Goal: Task Accomplishment & Management: Use online tool/utility

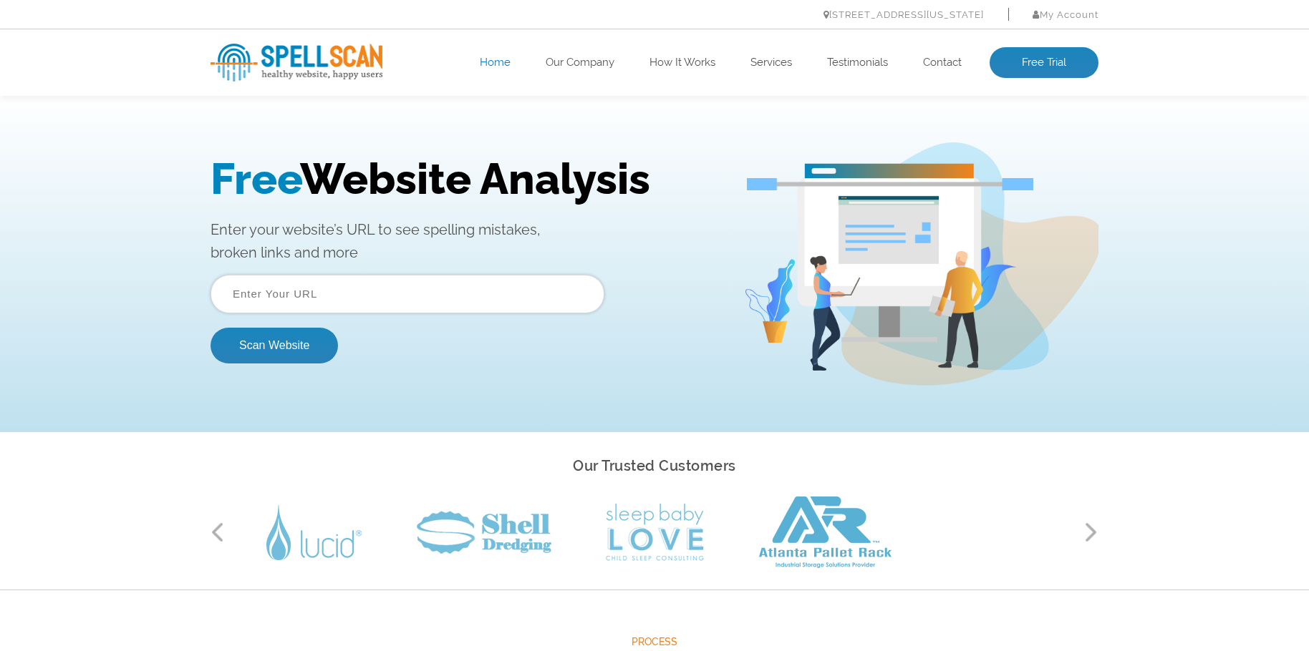
click at [348, 296] on input "text" at bounding box center [407, 294] width 394 height 39
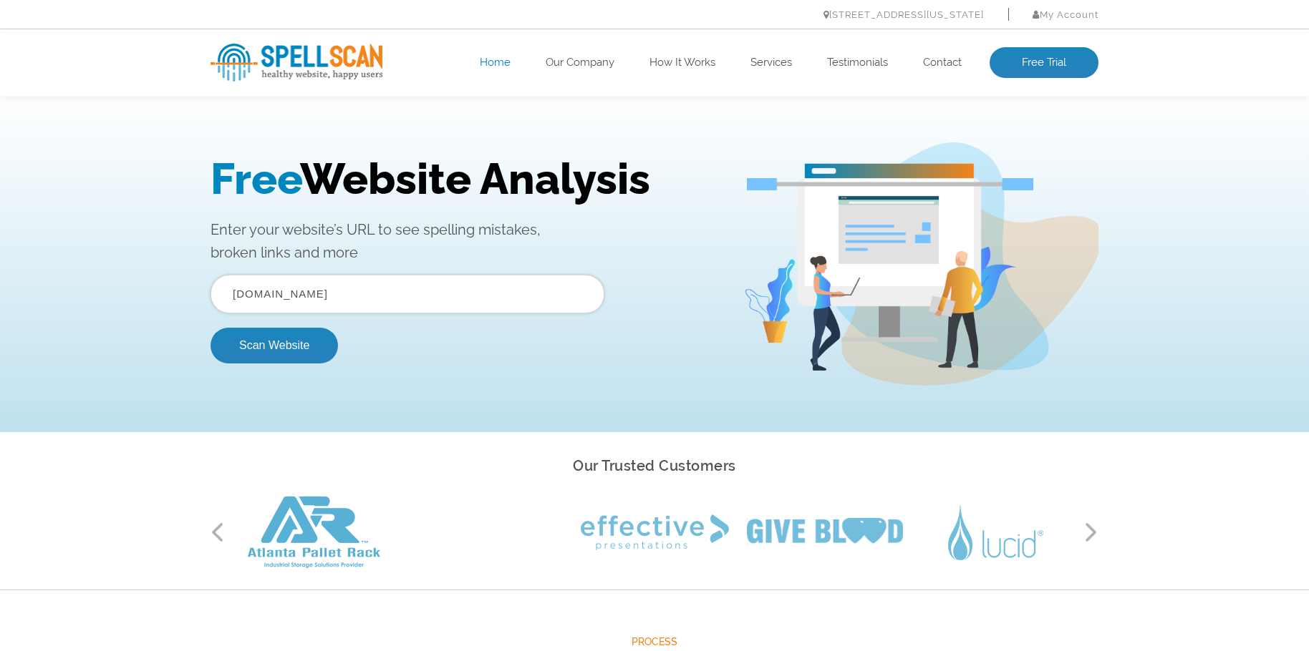
click at [210, 328] on button "Scan Website" at bounding box center [273, 346] width 127 height 36
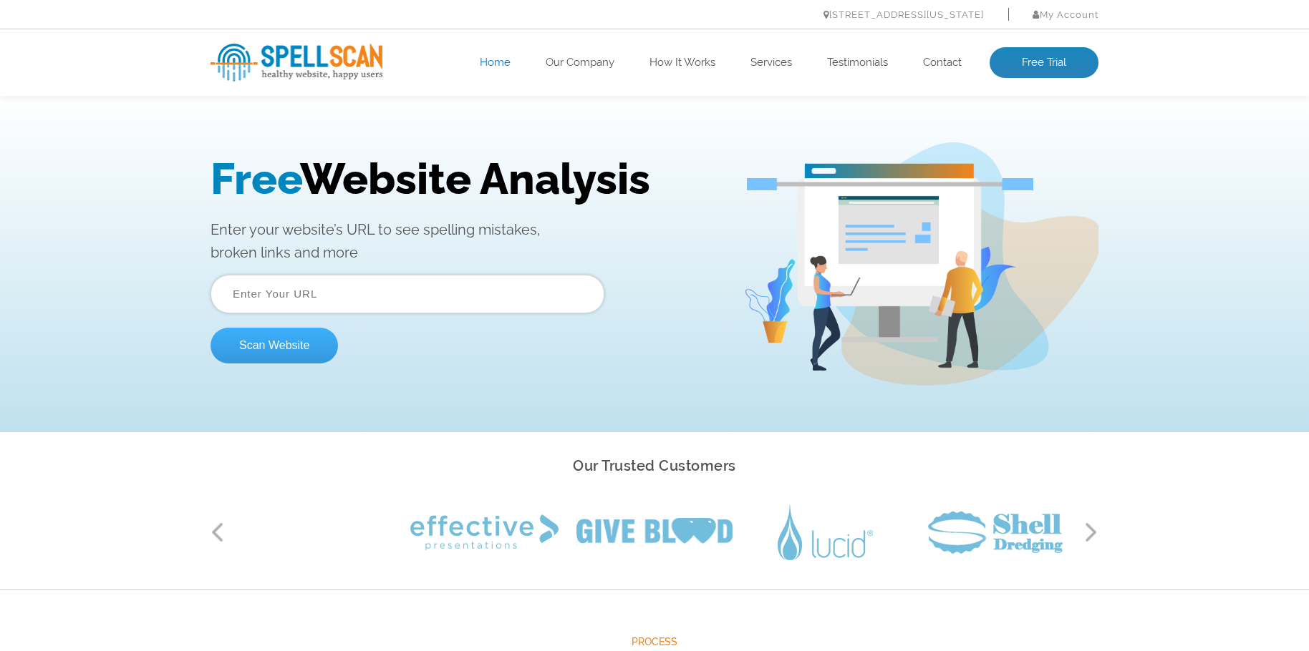
click at [268, 343] on button "Scan Website" at bounding box center [273, 346] width 127 height 36
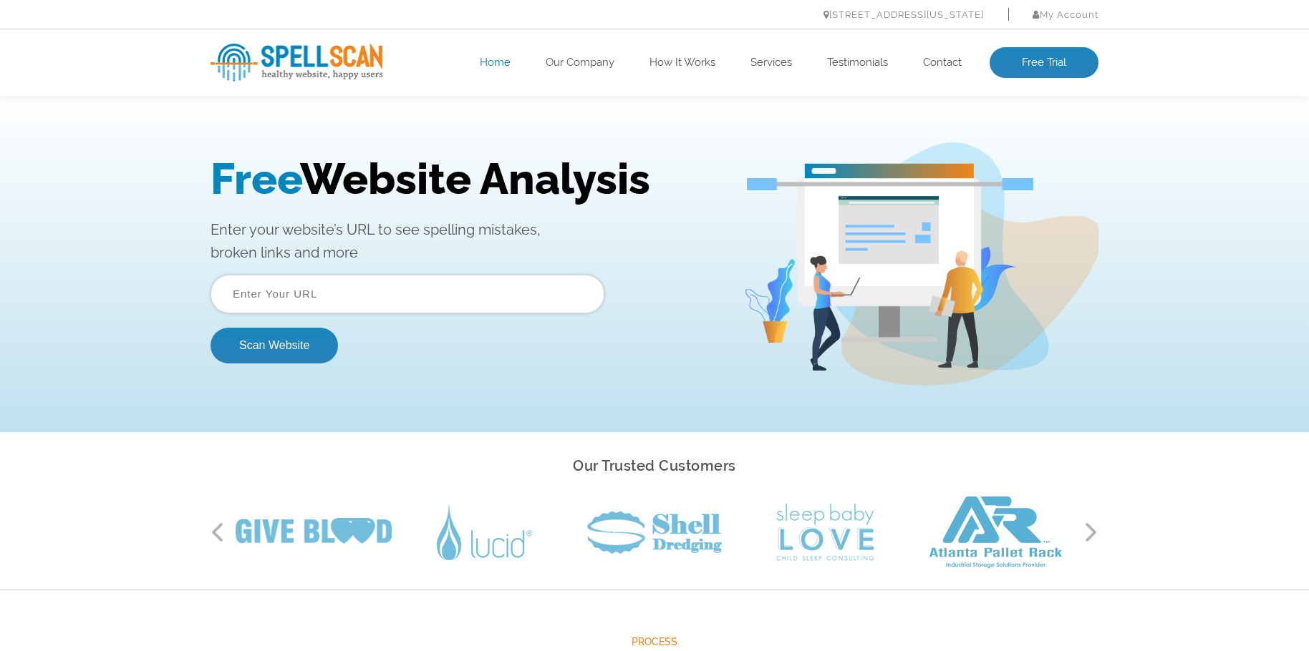
click at [291, 284] on input "text" at bounding box center [407, 294] width 394 height 39
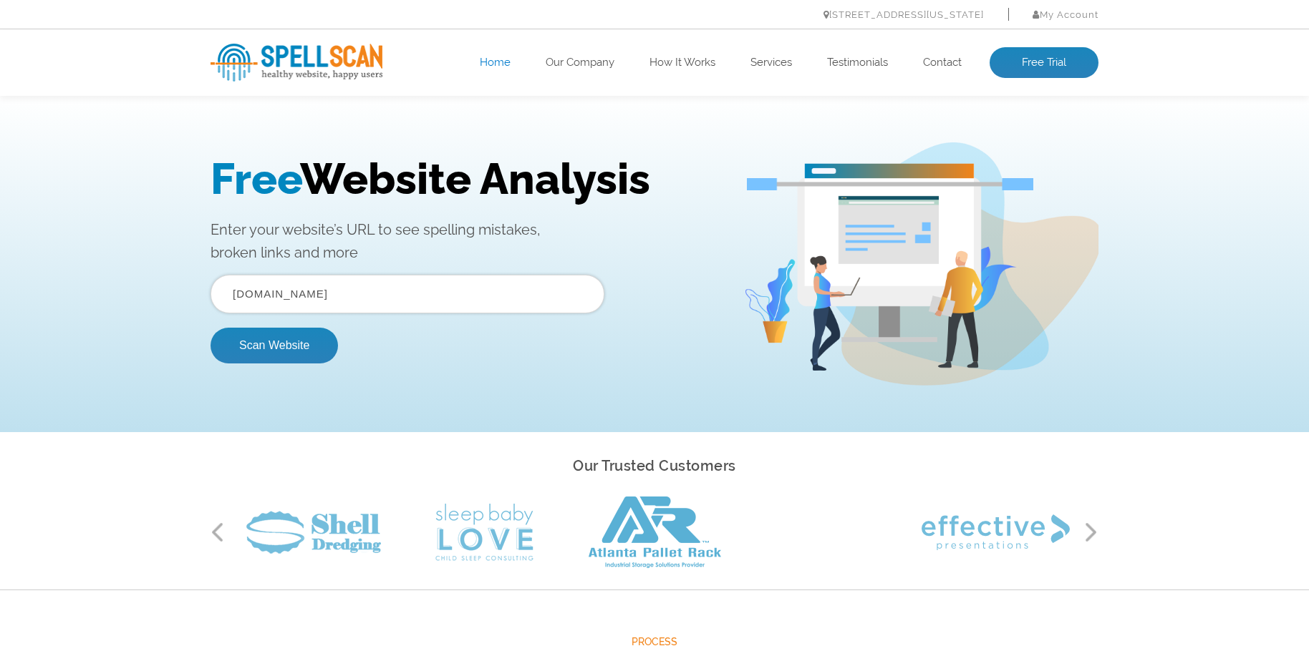
type input "www.gerispieler.com"
click at [210, 328] on button "Scan Website" at bounding box center [273, 346] width 127 height 36
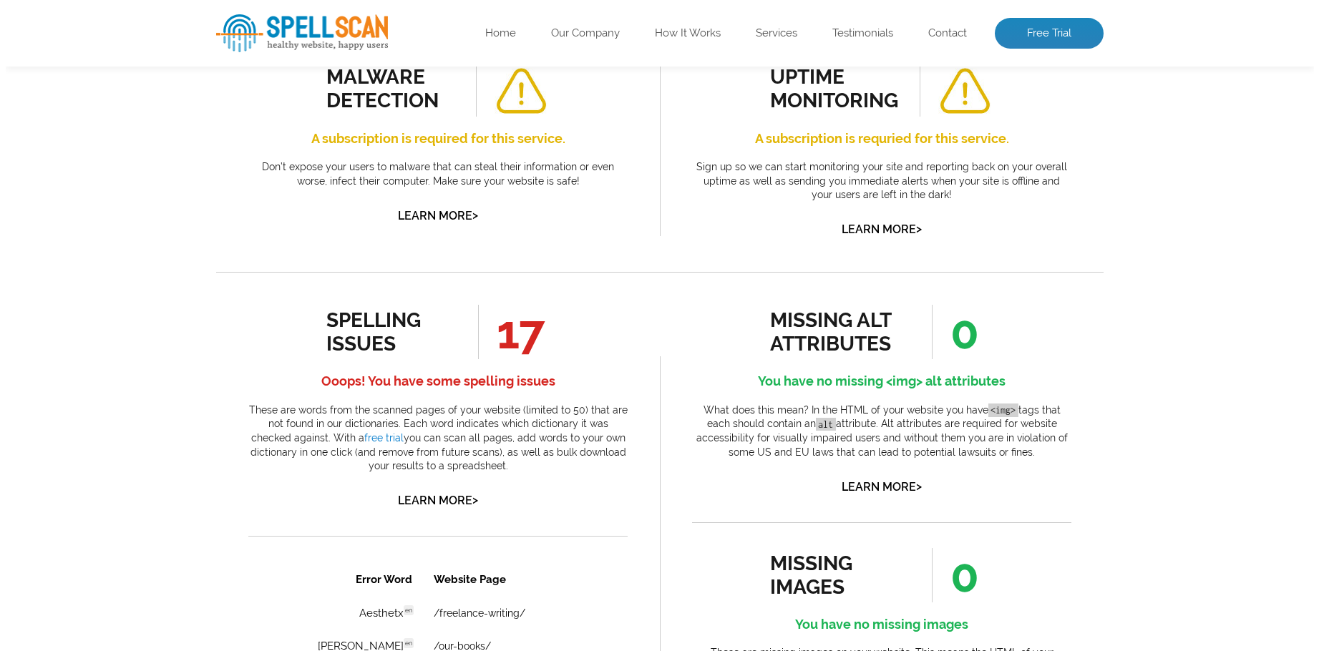
scroll to position [573, 0]
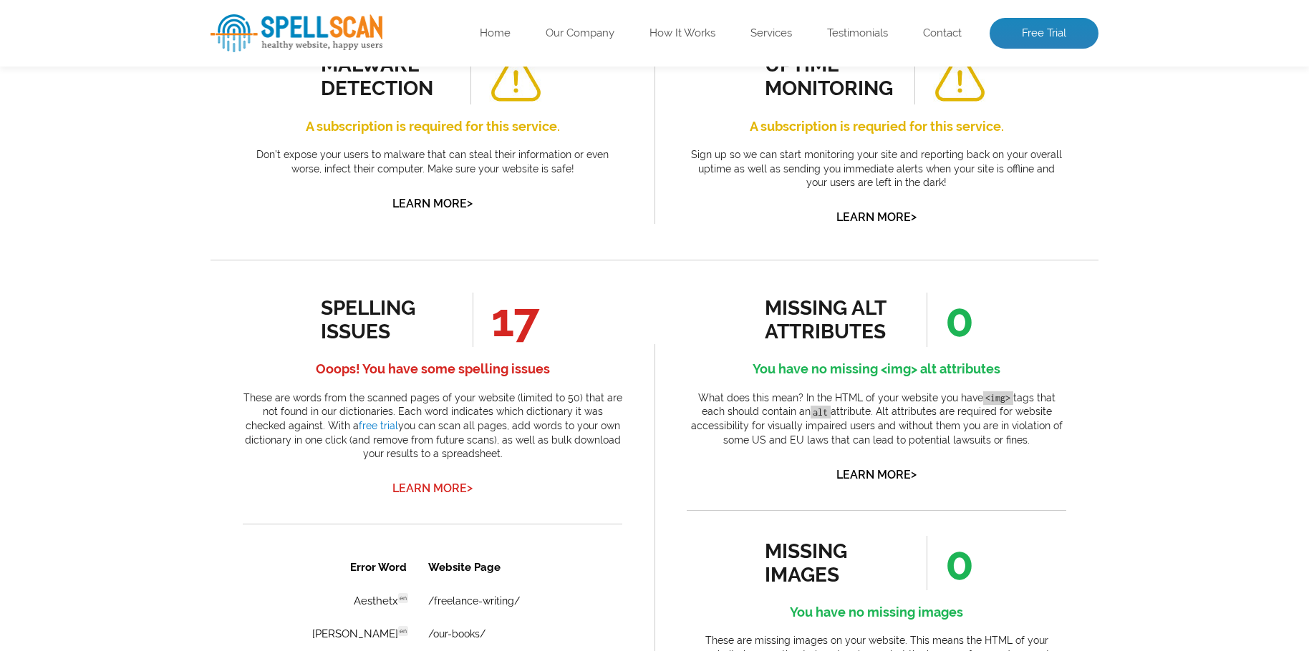
click at [439, 483] on link "Learn More >" at bounding box center [432, 489] width 80 height 14
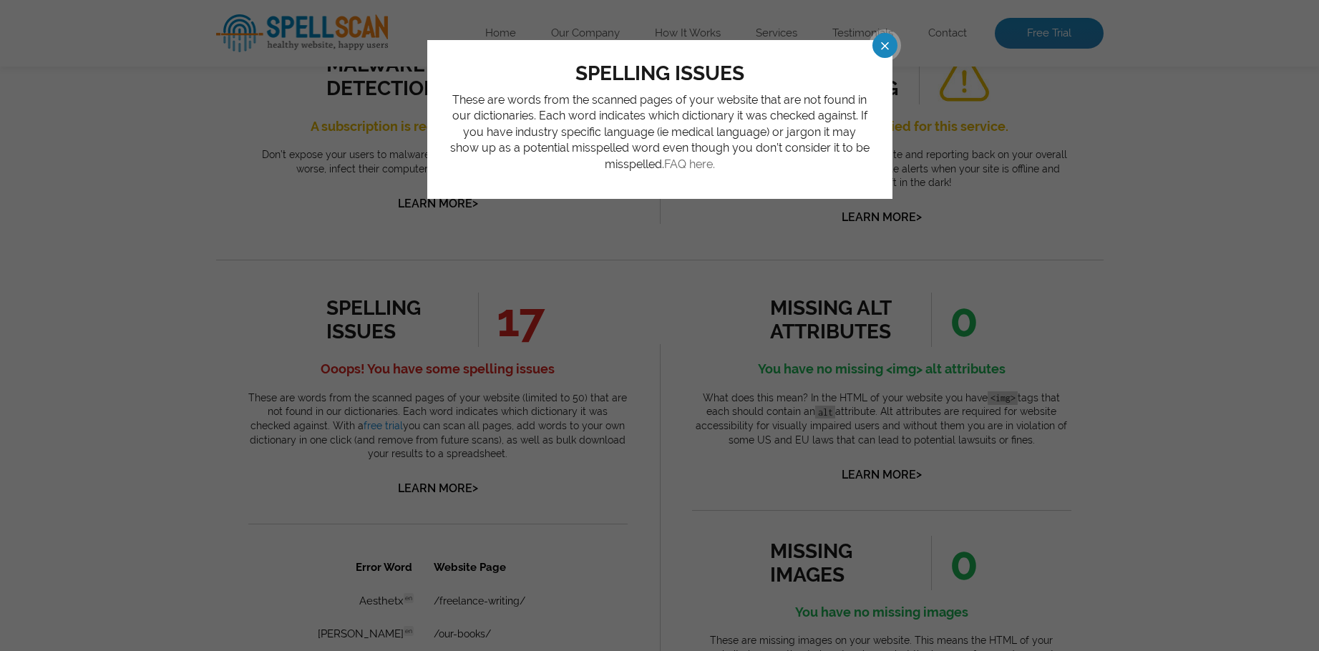
click at [697, 160] on link "FAQ here." at bounding box center [689, 164] width 51 height 14
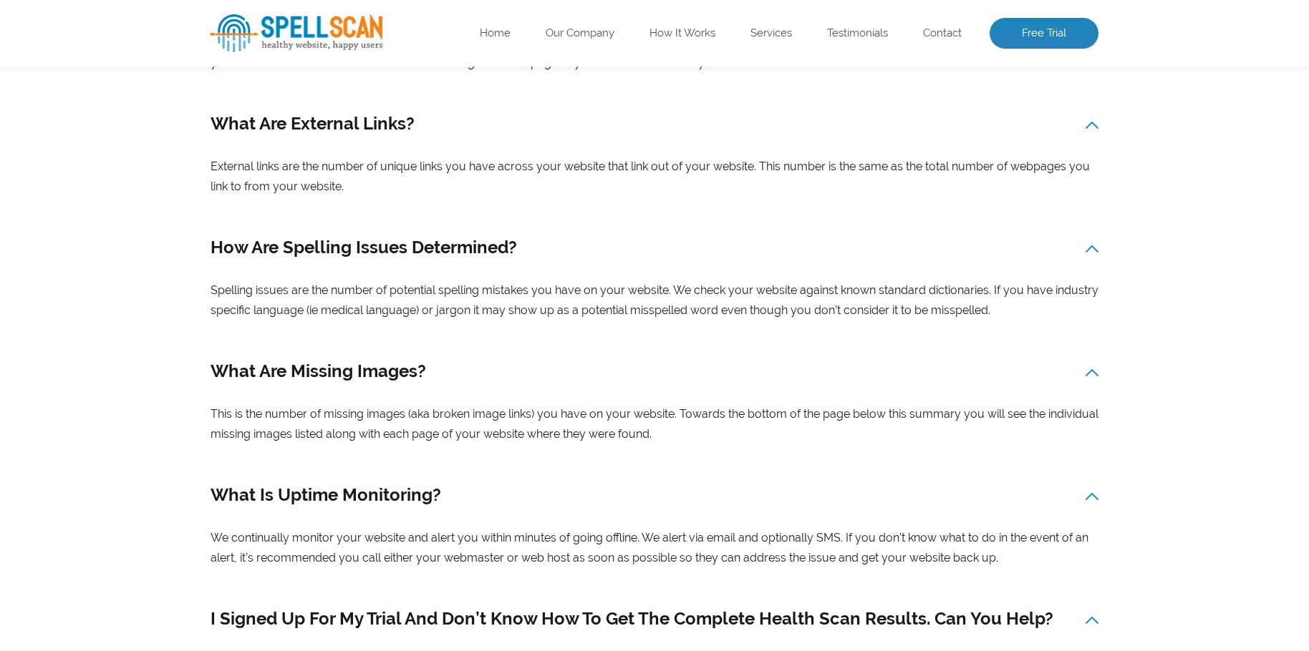
scroll to position [1002, 0]
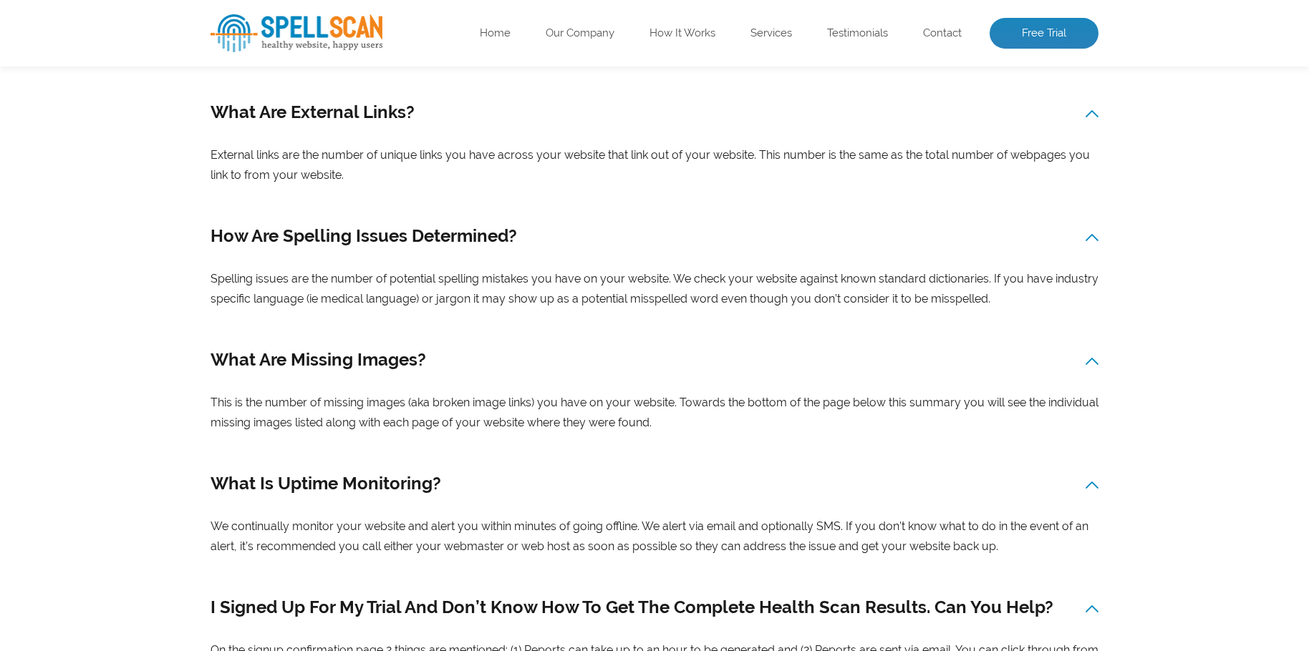
click at [1086, 234] on img at bounding box center [1091, 237] width 13 height 7
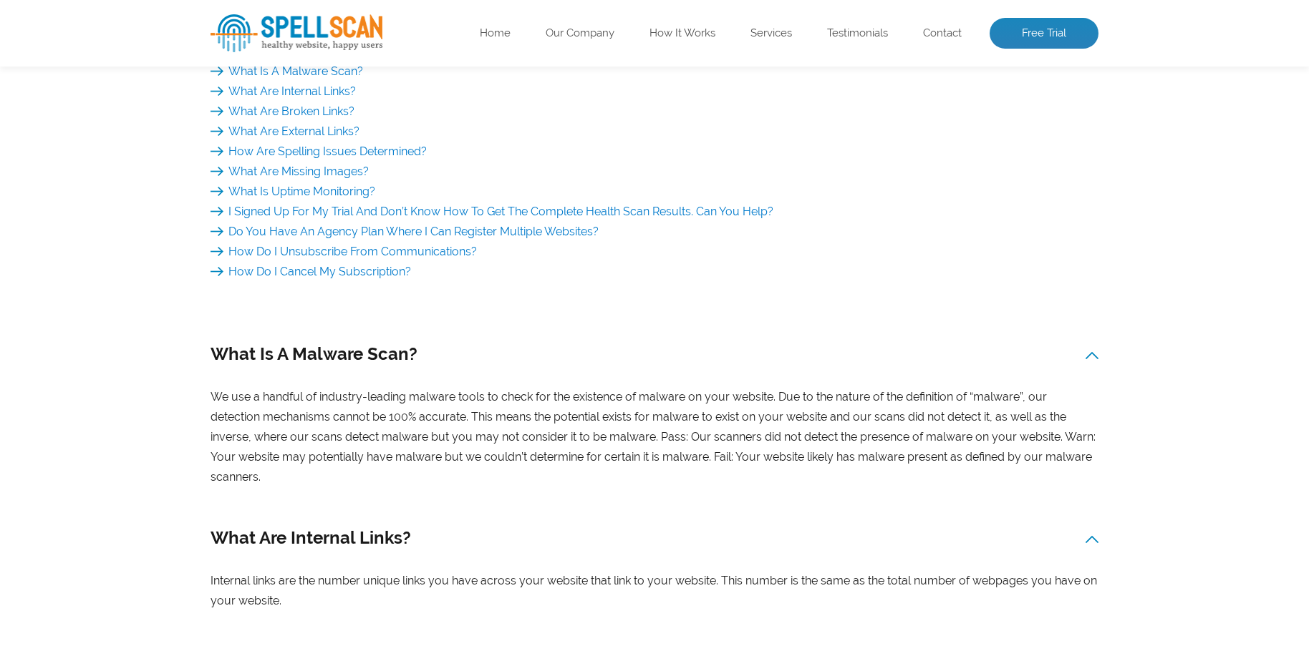
scroll to position [566, 0]
